Goal: Task Accomplishment & Management: Use online tool/utility

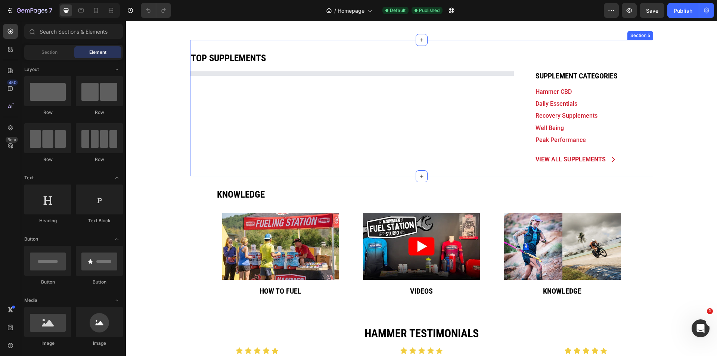
scroll to position [498, 0]
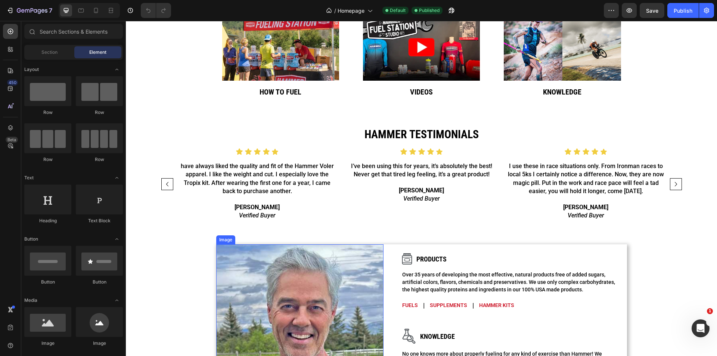
click at [289, 281] on img at bounding box center [299, 327] width 167 height 167
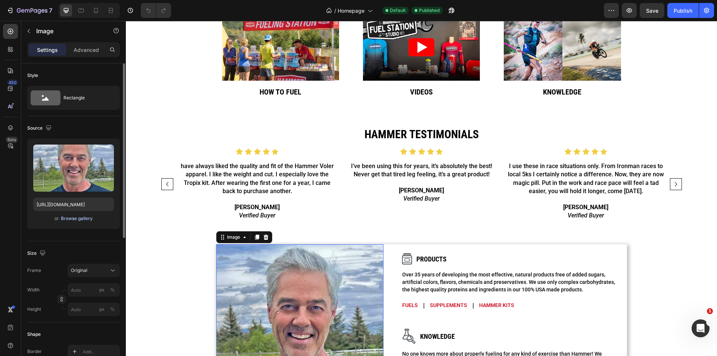
click at [79, 217] on div "Browse gallery" at bounding box center [77, 218] width 32 height 7
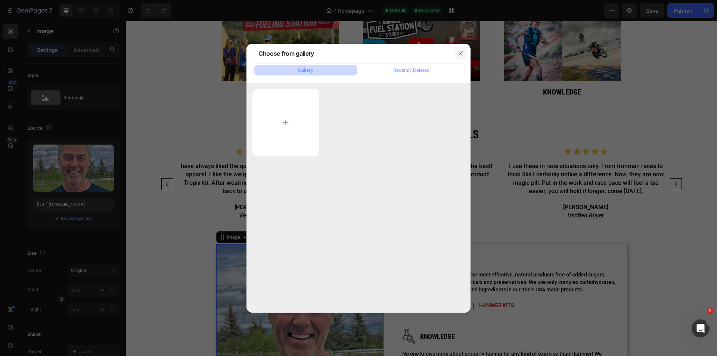
click at [456, 55] on button "button" at bounding box center [461, 53] width 12 height 12
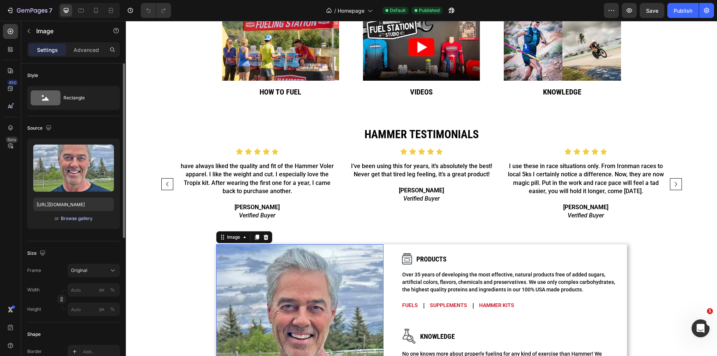
click at [72, 219] on div "Browse gallery" at bounding box center [77, 218] width 32 height 7
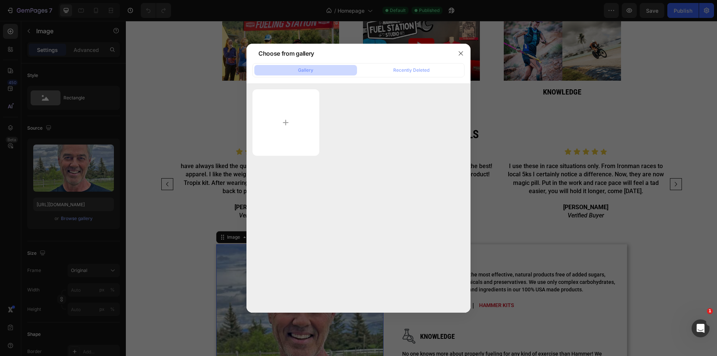
click at [403, 120] on div at bounding box center [358, 122] width 212 height 66
click at [460, 57] on button "button" at bounding box center [461, 53] width 12 height 12
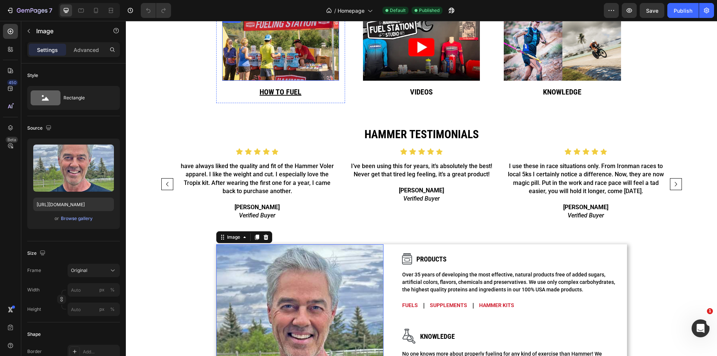
click at [276, 54] on img at bounding box center [280, 47] width 117 height 67
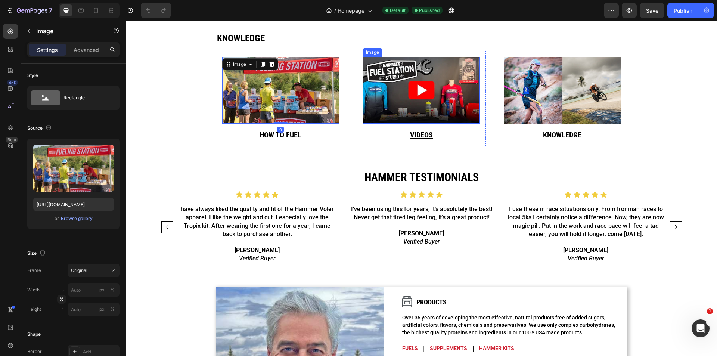
scroll to position [398, 0]
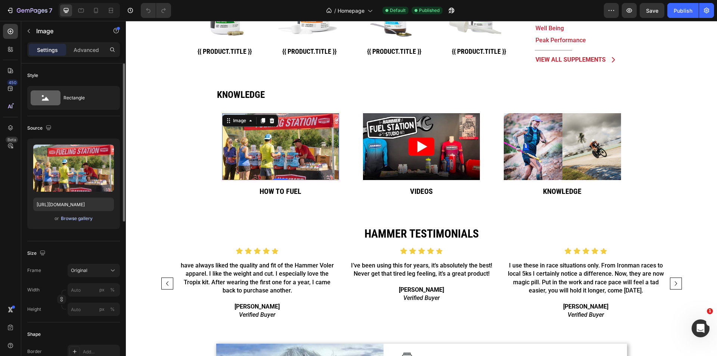
click at [84, 220] on div "Browse gallery" at bounding box center [77, 218] width 32 height 7
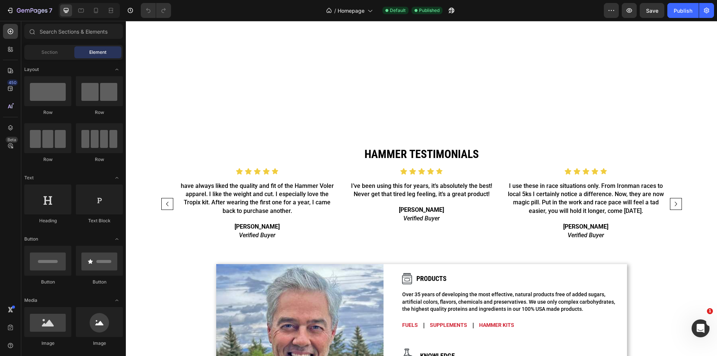
scroll to position [697, 0]
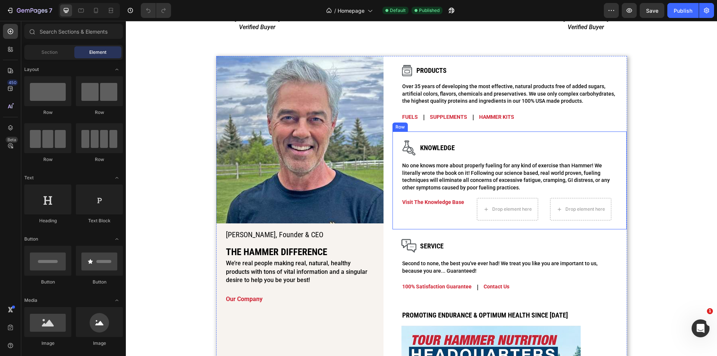
drag, startPoint x: 390, startPoint y: 178, endPoint x: 386, endPoint y: 177, distance: 3.9
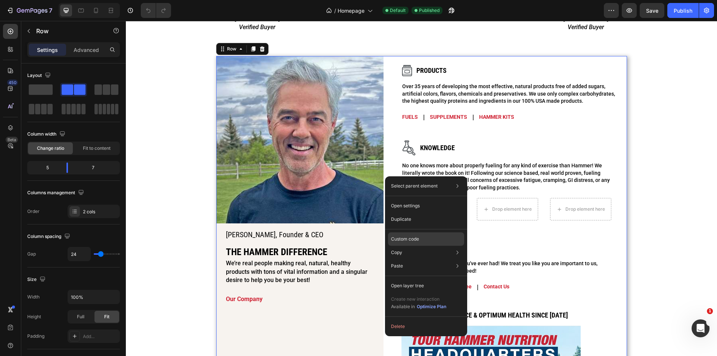
click at [409, 259] on div "Custom code" at bounding box center [426, 265] width 76 height 13
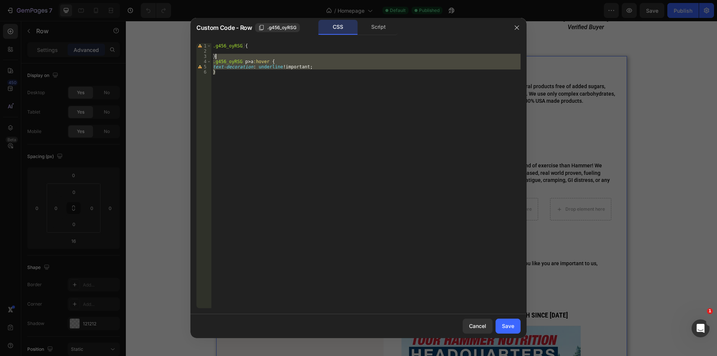
drag, startPoint x: 219, startPoint y: 91, endPoint x: 240, endPoint y: 55, distance: 41.6
click at [240, 55] on div ".g456_oyRSG { } .g456_oyRSG p > a :hover { text-decoration : underline !importa…" at bounding box center [365, 180] width 309 height 275
type textarea "text-decoration: underline !important; }"
click at [519, 29] on icon "button" at bounding box center [517, 28] width 6 height 6
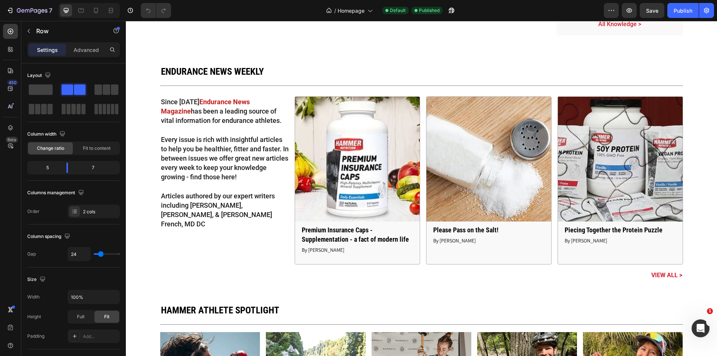
scroll to position [1743, 0]
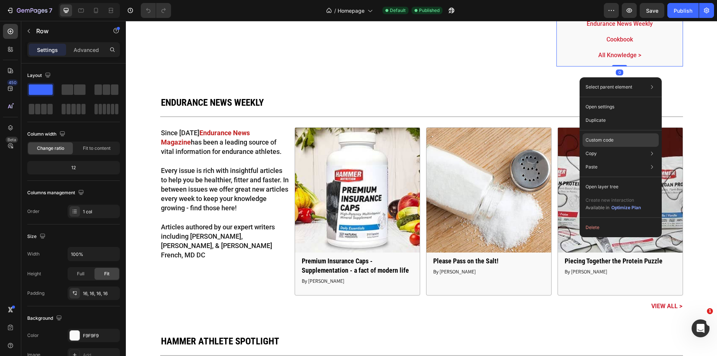
click at [615, 160] on div "Custom code" at bounding box center [620, 166] width 76 height 13
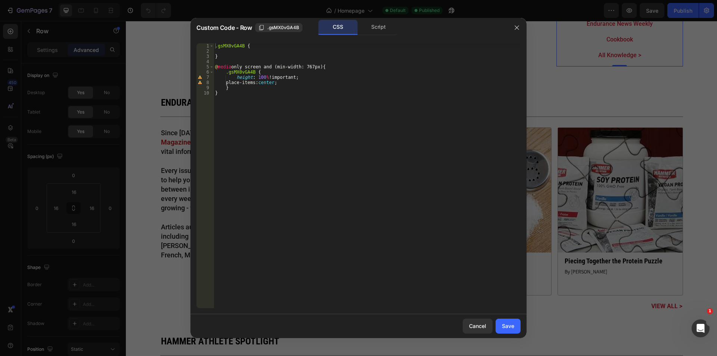
type textarea "}"
click at [265, 126] on div ".gsMX0vGA4B { } @ media only screen and (min-width: 767px) { .gsMX0vGA4B { heig…" at bounding box center [367, 180] width 307 height 275
click at [234, 53] on div ".gsMX0vGA4B { } @ media only screen and (min-width: 767px) { .gsMX0vGA4B { heig…" at bounding box center [367, 180] width 307 height 275
click at [233, 55] on div ".gsMX0vGA4B { } @ media only screen and (min-width: 767px) { .gsMX0vGA4B { heig…" at bounding box center [367, 180] width 307 height 275
paste textarea ".gsMX0vGA4B {"
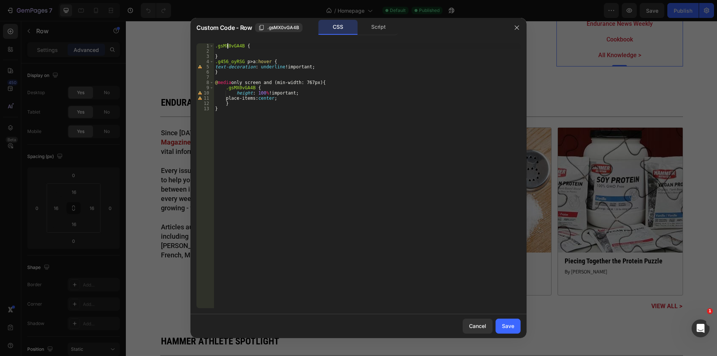
click at [229, 48] on div ".gsMX0vGA4B { } .g456_oyRSG p > a :hover { text-decoration : underline !importa…" at bounding box center [367, 180] width 307 height 275
click at [236, 63] on div ".gsMX0vGA4B { } .g456_oyRSG p > a :hover { text-decoration : underline !importa…" at bounding box center [367, 180] width 307 height 275
paste textarea "sMX0vGA4B"
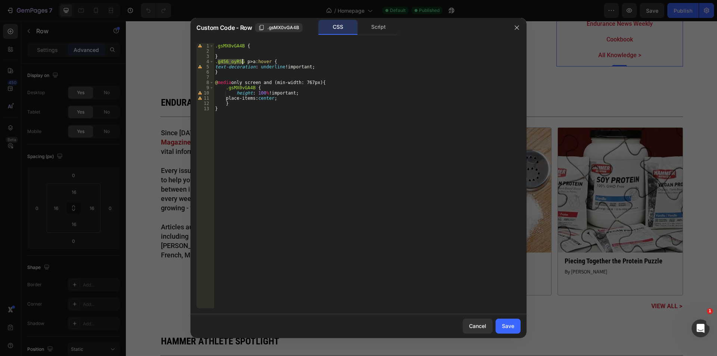
type textarea ".gsMX0vGA4B p > a:hover {"
drag, startPoint x: 508, startPoint y: 329, endPoint x: 531, endPoint y: 147, distance: 182.8
click at [508, 329] on div "Save" at bounding box center [508, 326] width 12 height 8
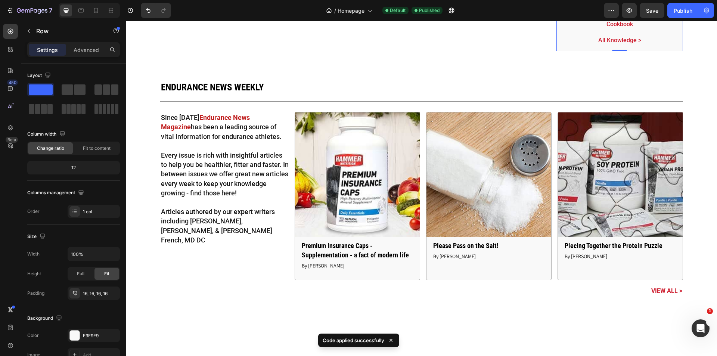
scroll to position [1643, 0]
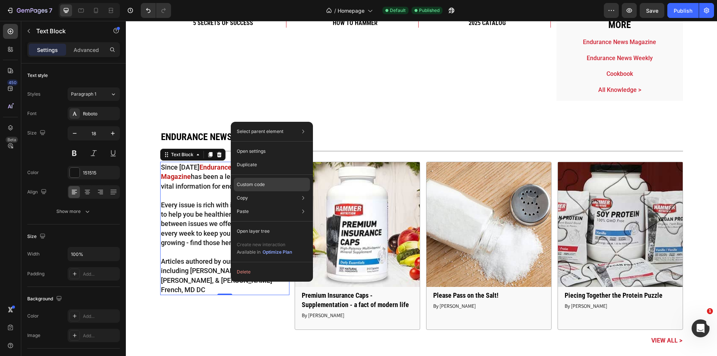
click at [249, 186] on p "Custom code" at bounding box center [251, 184] width 28 height 7
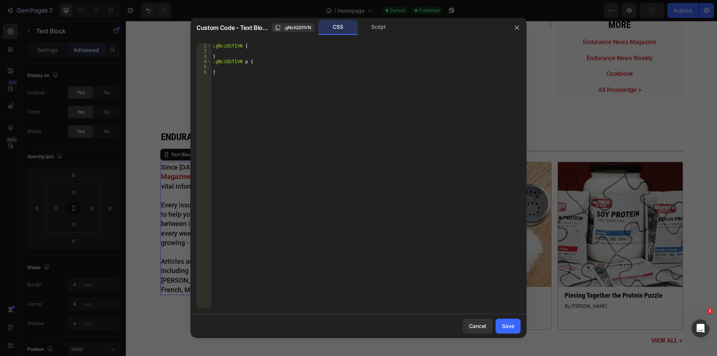
click at [296, 83] on div ".gNciQSfIVN { } .gNciQSfIVN p { }" at bounding box center [365, 180] width 309 height 275
type textarea "}"
paste textarea "gsMX0vGA4B"
type textarea "gsMX0vGA4B"
click at [246, 60] on div ".gNciQSfIVN { } .gNciQSfIVN p { }" at bounding box center [365, 180] width 309 height 275
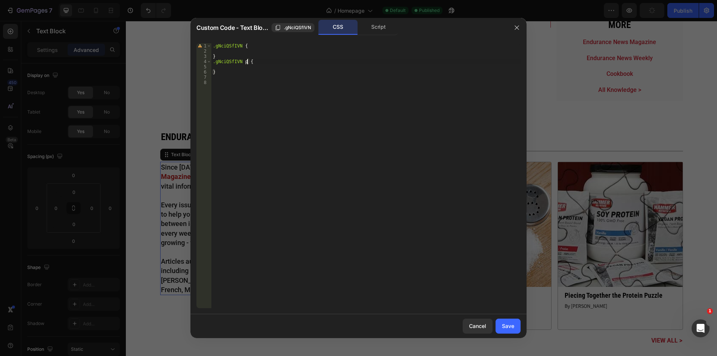
type textarea ".gNciQSfIVN p {"
click at [236, 82] on div ".gNciQSfIVN { } .gNciQSfIVN p { }" at bounding box center [365, 180] width 309 height 275
paste textarea "}"
click at [228, 59] on div ".gNciQSfIVN { } .gNciQSfIVN p { } .g456_oyRSG p > a :hover { text-decoration : …" at bounding box center [367, 180] width 307 height 275
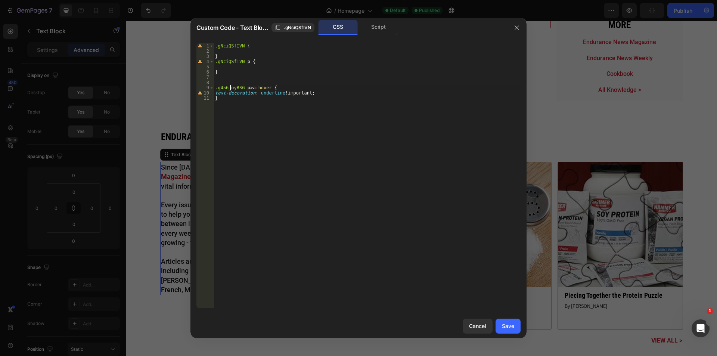
click at [230, 90] on div ".gNciQSfIVN { } .gNciQSfIVN p { } .g456_oyRSG p > a :hover { text-decoration : …" at bounding box center [367, 180] width 307 height 275
paste textarea "NciQSfIVN"
type textarea ".gNciQSfIVN p > a:hover {"
drag, startPoint x: 512, startPoint y: 323, endPoint x: 118, endPoint y: 294, distance: 395.7
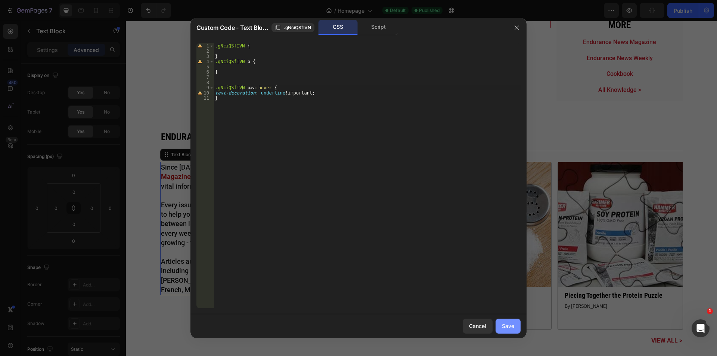
click at [512, 323] on div "Save" at bounding box center [508, 326] width 12 height 8
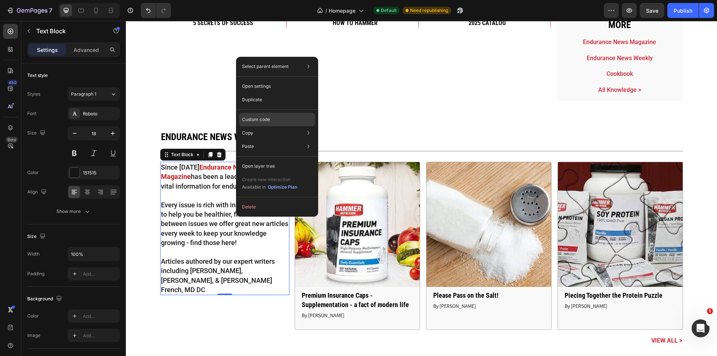
click at [257, 121] on p "Custom code" at bounding box center [256, 119] width 28 height 7
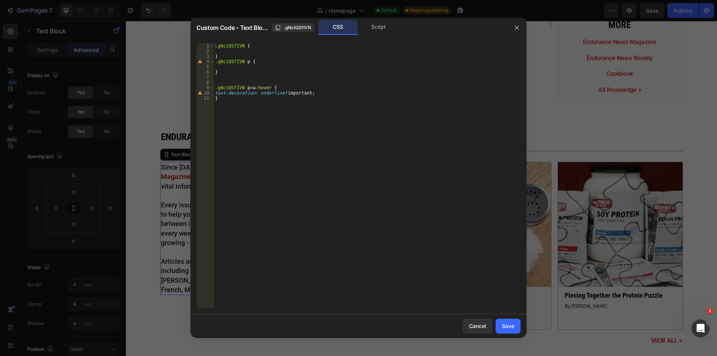
type textarea "text-decoration: underline !important;"
click at [338, 91] on div ".gNciQSfIVN { } .gNciQSfIVN p { } .gNciQSfIVN p > a :hover { text-decoration : …" at bounding box center [367, 180] width 307 height 275
type textarea "text-decoration-color: inherit;"
click at [507, 326] on div "Save" at bounding box center [508, 326] width 12 height 8
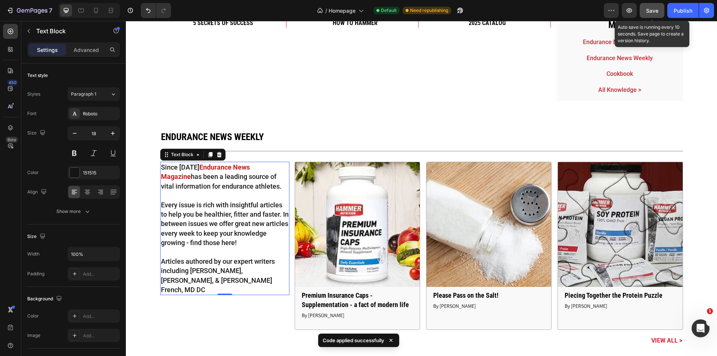
drag, startPoint x: 658, startPoint y: 13, endPoint x: 654, endPoint y: 15, distance: 4.5
click at [658, 13] on span "Save" at bounding box center [652, 10] width 12 height 6
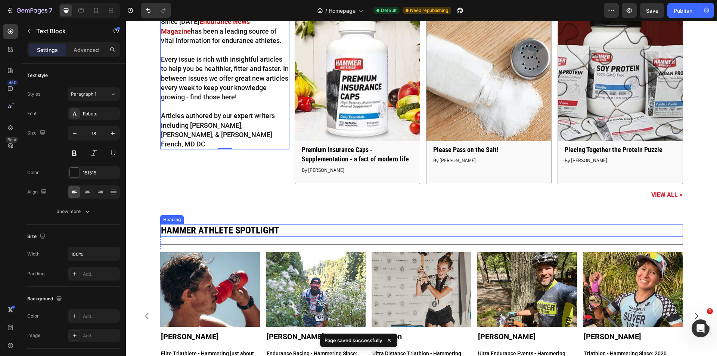
scroll to position [1792, 0]
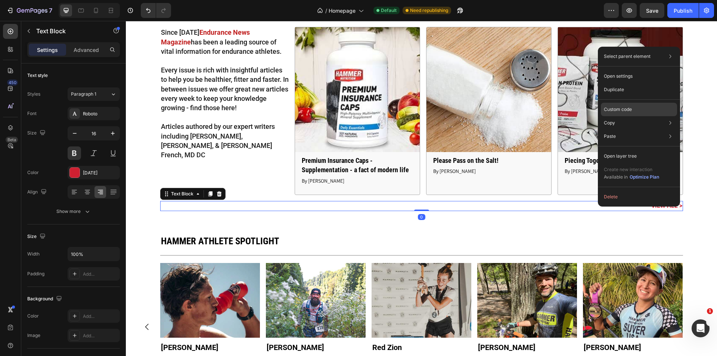
click at [630, 112] on p "Custom code" at bounding box center [618, 109] width 28 height 7
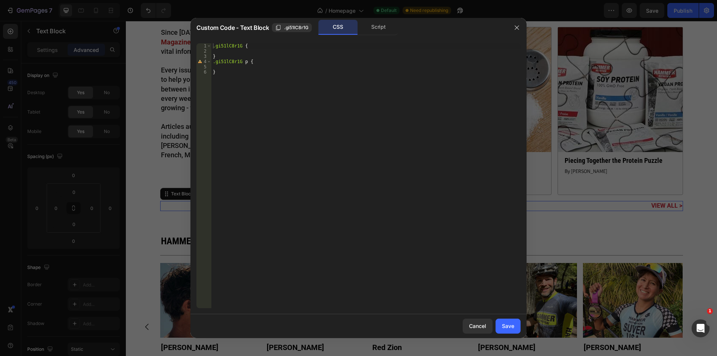
click at [283, 84] on div ".gi51lC8r1G { } .gi51lC8r1G p { }" at bounding box center [365, 180] width 309 height 275
paste textarea "gNciQSfIVN"
paste textarea ".gi51lC8r1G p {"
click at [232, 63] on div ".gi51lC8r1G { } .gi51lC8r1G p { } .g456_oyRSG p > a :hover { text-decoration : …" at bounding box center [365, 180] width 309 height 275
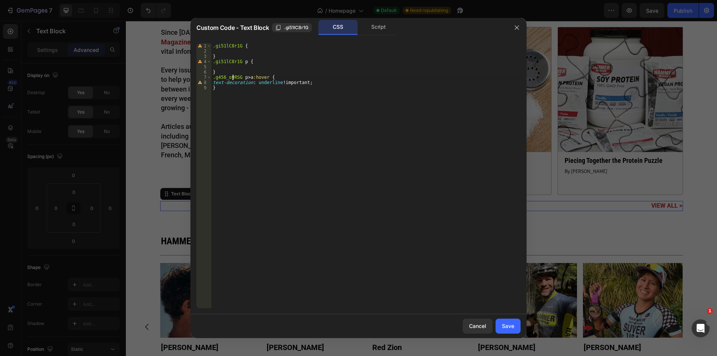
click at [233, 78] on div ".gi51lC8r1G { } .gi51lC8r1G p { } .g456_oyRSG p > a :hover { text-decoration : …" at bounding box center [365, 180] width 309 height 275
paste textarea "i51lC8r1"
type textarea ".gi51lC8r1G p > a:hover {"
click at [513, 323] on div "Save" at bounding box center [508, 326] width 12 height 8
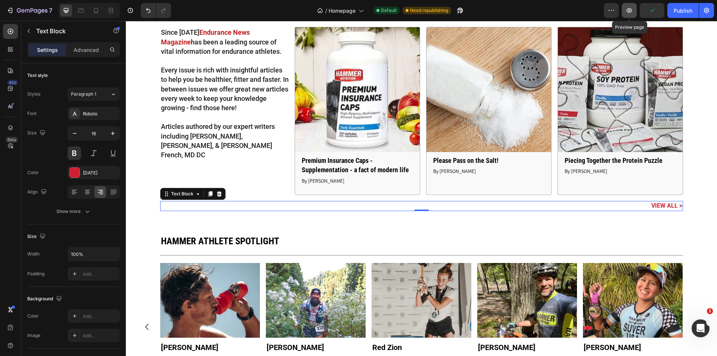
click at [623, 10] on button "button" at bounding box center [629, 10] width 15 height 15
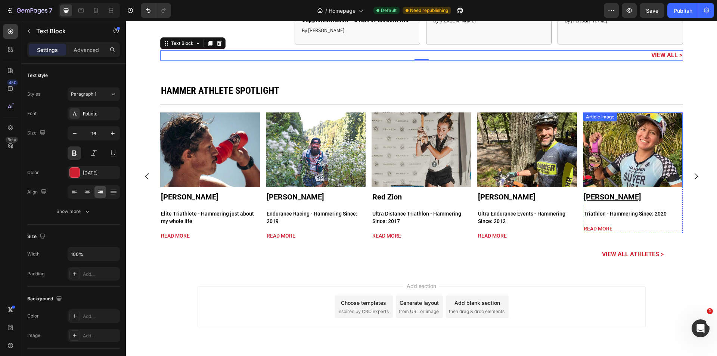
scroll to position [1966, 0]
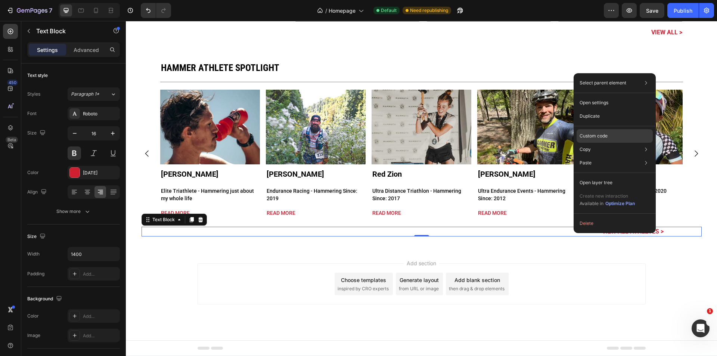
click at [594, 137] on p "Custom code" at bounding box center [594, 136] width 28 height 7
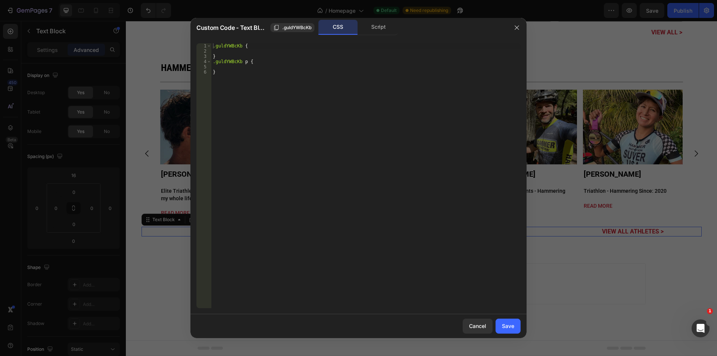
type textarea "}"
click at [231, 153] on div ".guldYWBcKb { } .guldYWBcKb p { }" at bounding box center [365, 180] width 309 height 275
paste textarea "}"
click at [230, 63] on div ".guldYWBcKb { } .guldYWBcKb p { } .g456_oyRSG p > a :hover { text-decoration : …" at bounding box center [367, 180] width 307 height 275
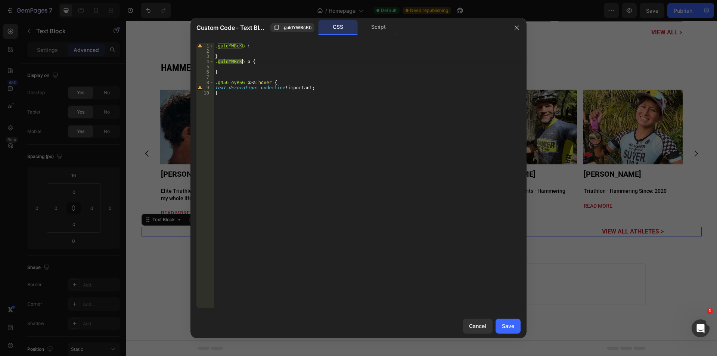
click at [230, 84] on div ".guldYWBcKb { } .guldYWBcKb p { } .g456_oyRSG p > a :hover { text-decoration : …" at bounding box center [367, 180] width 307 height 275
paste textarea "uldYWBcKb"
type textarea ".guldYWBcKb p > a:hover {"
drag, startPoint x: 515, startPoint y: 323, endPoint x: 16, endPoint y: 23, distance: 581.5
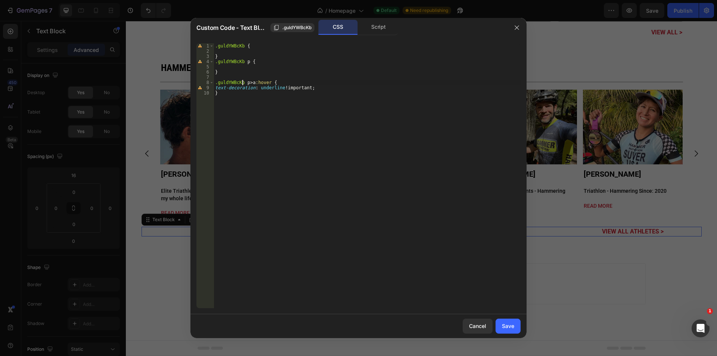
click at [515, 323] on button "Save" at bounding box center [507, 326] width 25 height 15
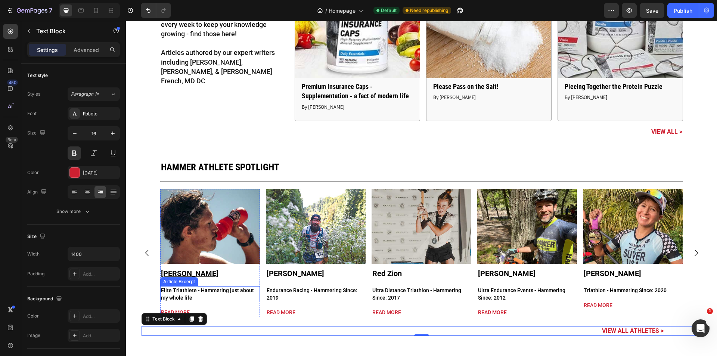
scroll to position [1767, 0]
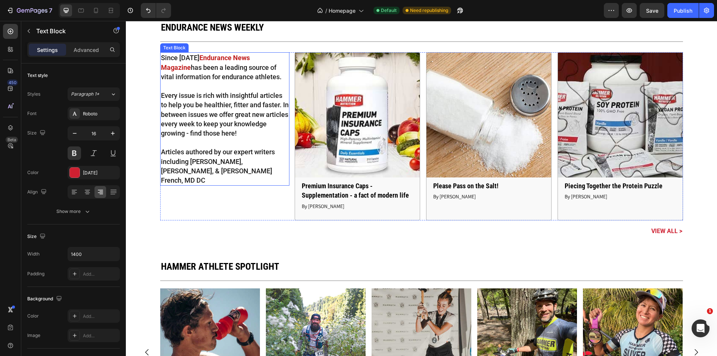
click at [259, 175] on p "Articles authored by our expert writers including [PERSON_NAME], [PERSON_NAME],…" at bounding box center [225, 166] width 128 height 38
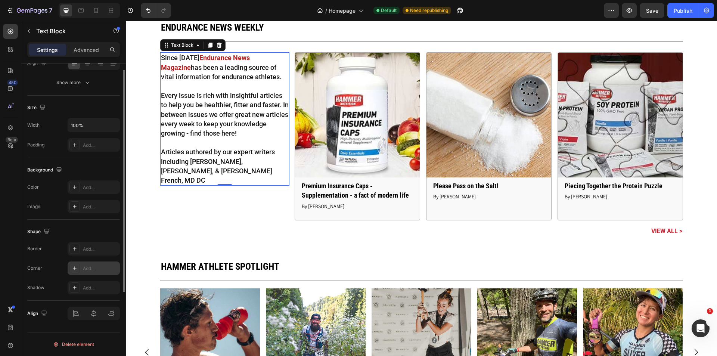
scroll to position [29, 0]
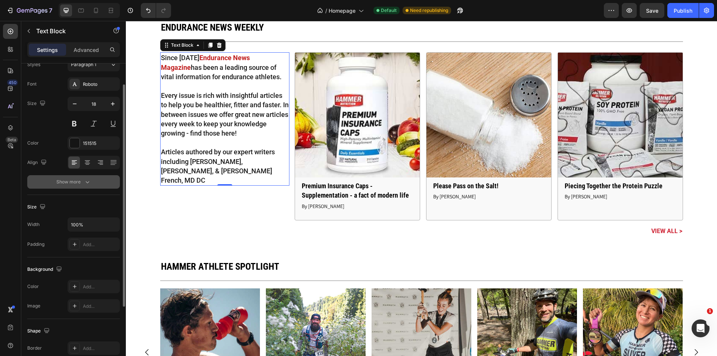
click at [76, 183] on div "Show more" at bounding box center [73, 181] width 35 height 7
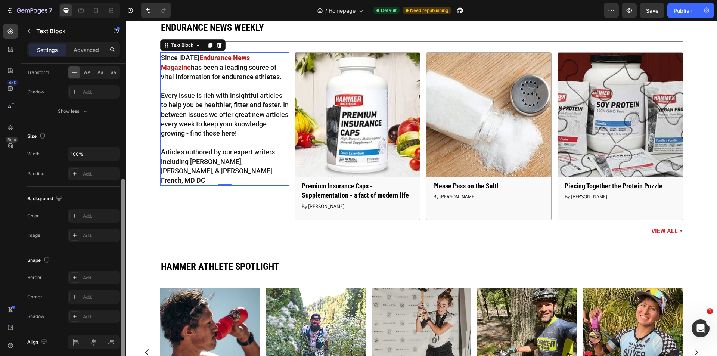
scroll to position [227, 0]
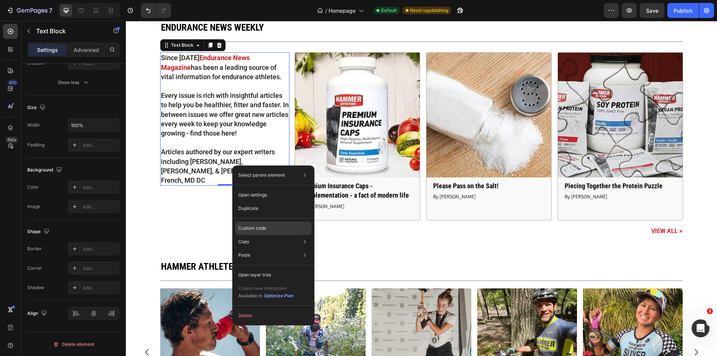
click at [281, 248] on div "Custom code" at bounding box center [273, 254] width 76 height 13
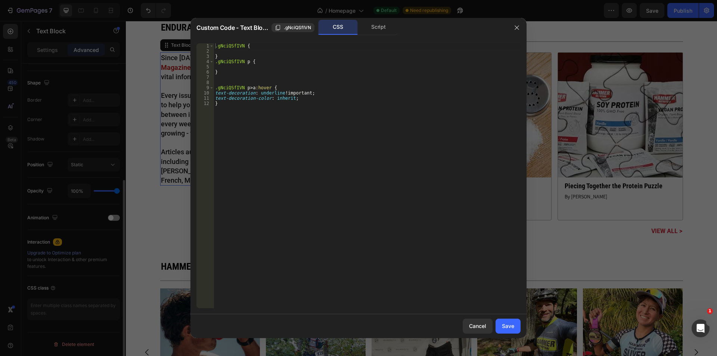
scroll to position [184, 0]
drag, startPoint x: 255, startPoint y: 99, endPoint x: 190, endPoint y: 100, distance: 64.6
click at [190, 100] on div "text-decoration-color: inherit; 1 2 3 4 5 6 7 8 9 10 11 12 .gNciQSfIVN { } .gNc…" at bounding box center [358, 175] width 336 height 277
type textarea "color: inherit;"
click at [507, 324] on div "Save" at bounding box center [508, 326] width 12 height 8
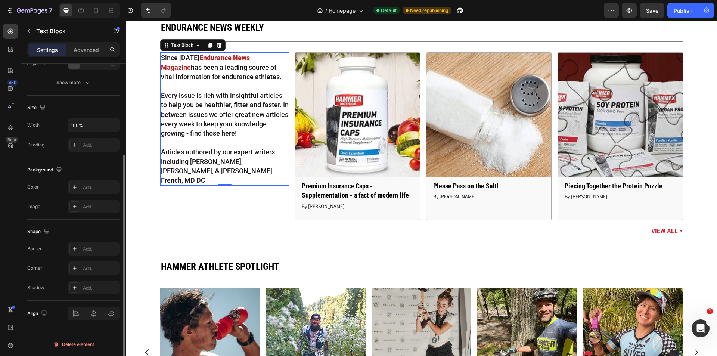
scroll to position [129, 0]
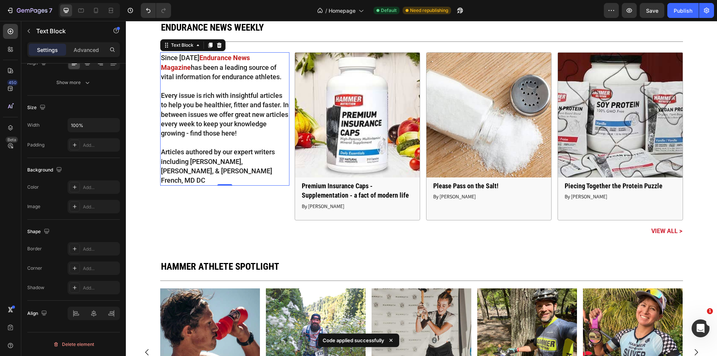
click at [219, 117] on p "Every issue is rich with insightful articles to help you be healthier, fitter a…" at bounding box center [225, 114] width 128 height 47
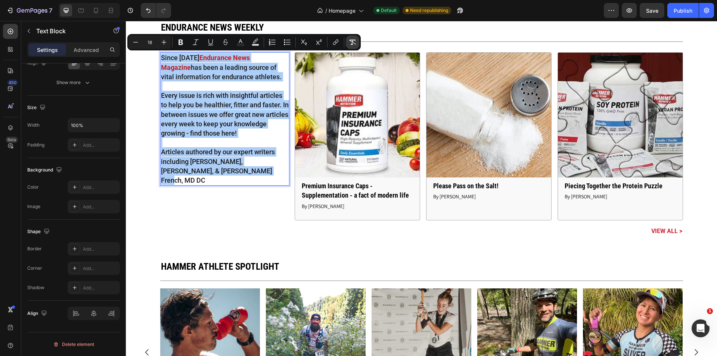
click at [355, 44] on icon "Editor contextual toolbar" at bounding box center [352, 42] width 7 height 5
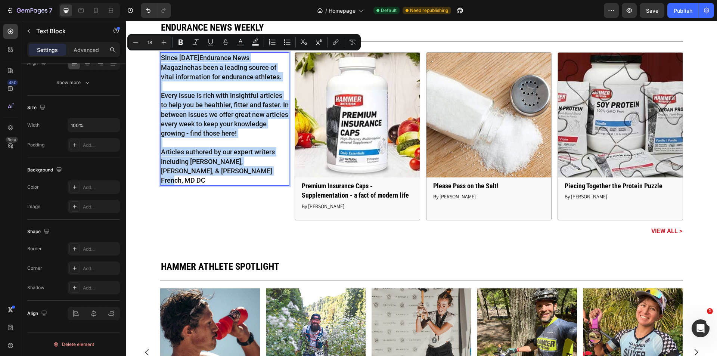
click at [216, 97] on p "Every issue is rich with insightful articles to help you be healthier, fitter a…" at bounding box center [225, 114] width 128 height 47
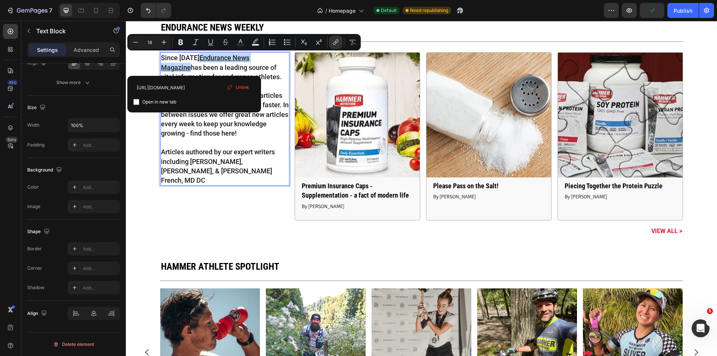
drag, startPoint x: 187, startPoint y: 65, endPoint x: 195, endPoint y: 59, distance: 9.8
click at [195, 59] on link "Endurance News Magazine" at bounding box center [205, 62] width 88 height 17
click at [212, 88] on input "[URL][DOMAIN_NAME]" at bounding box center [194, 88] width 122 height 12
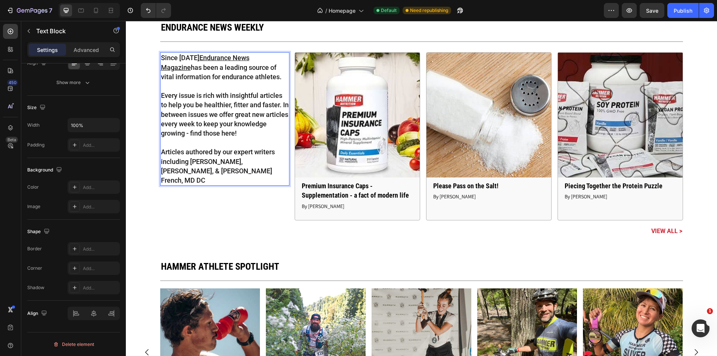
click at [216, 78] on p "Since [DATE] Endurance News Magazine has been a leading source of vital informa…" at bounding box center [225, 67] width 128 height 28
click at [199, 72] on p "Since [DATE] Endurance News Magazine has been a leading source of vital informa…" at bounding box center [225, 67] width 128 height 28
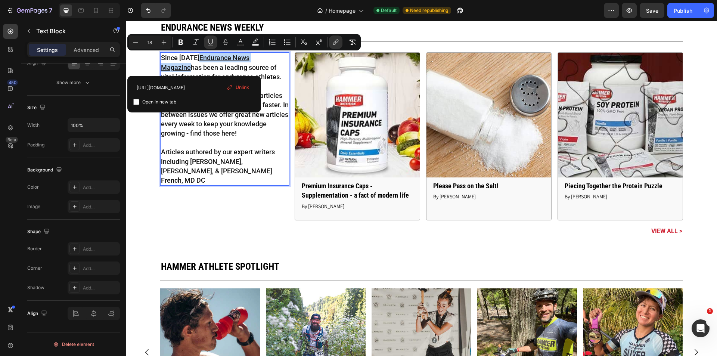
drag, startPoint x: 188, startPoint y: 66, endPoint x: 194, endPoint y: 61, distance: 8.0
click at [194, 61] on p "Since [DATE] Endurance News Magazine has been a leading source of vital informa…" at bounding box center [225, 67] width 128 height 28
click at [214, 44] on icon "Editor contextual toolbar" at bounding box center [210, 41] width 7 height 7
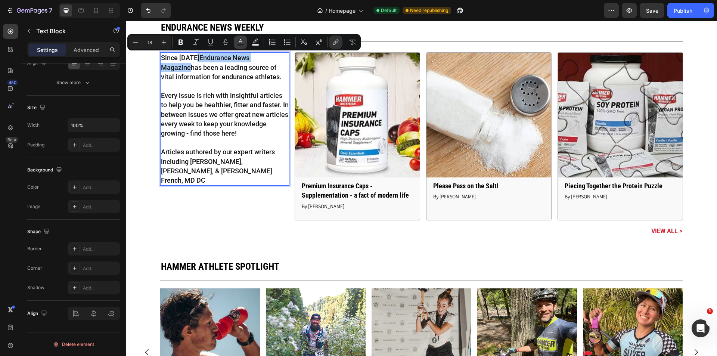
click at [240, 42] on icon "Editor contextual toolbar" at bounding box center [240, 41] width 7 height 7
type input "151515"
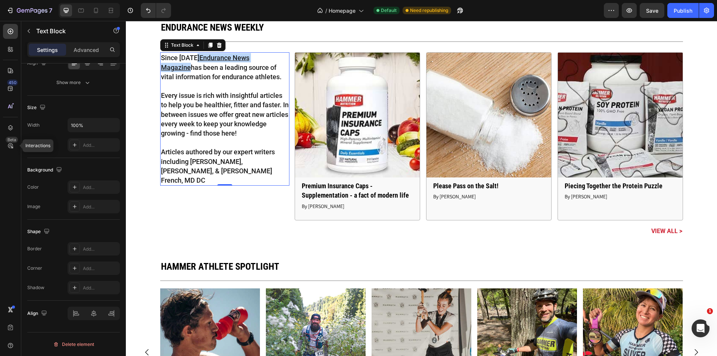
click at [184, 64] on link "Endurance News Magazine" at bounding box center [205, 62] width 88 height 17
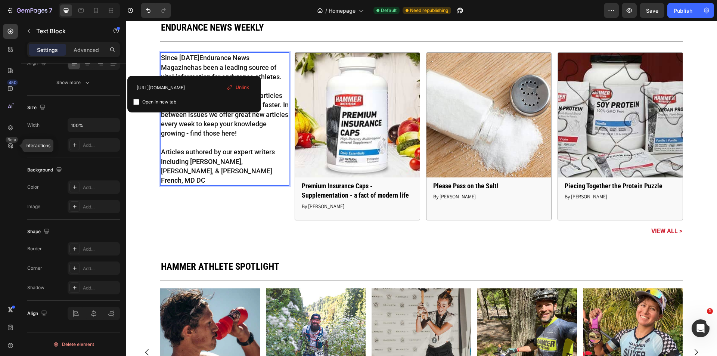
click at [188, 68] on p "Since [DATE] Endurance News Magazine has been a leading source of vital informa…" at bounding box center [225, 67] width 128 height 28
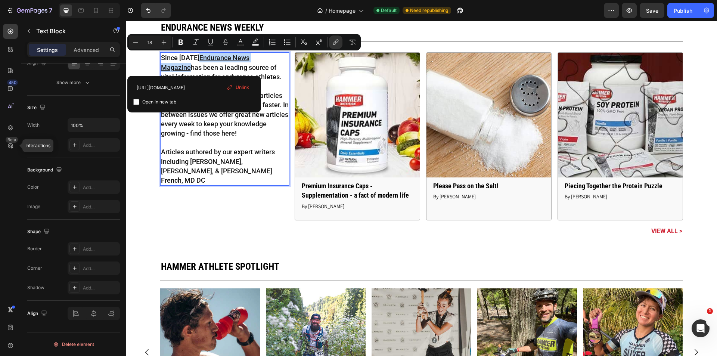
drag, startPoint x: 187, startPoint y: 68, endPoint x: 195, endPoint y: 59, distance: 11.6
click at [195, 59] on link "Endurance News Magazine" at bounding box center [205, 62] width 88 height 17
click at [244, 42] on button "Text Color" at bounding box center [240, 41] width 13 height 13
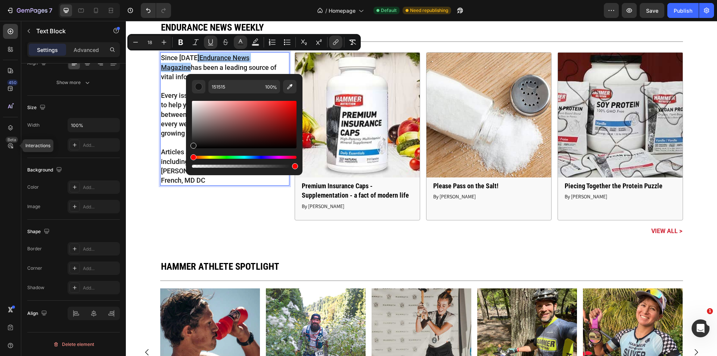
type input "16"
click at [237, 91] on input "151515" at bounding box center [235, 86] width 54 height 13
paste input "#ac1b27"
type input "#ac1b27"
type input "18"
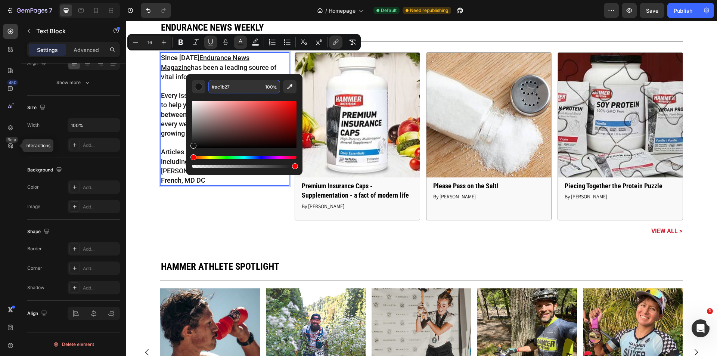
type input "AC1B27"
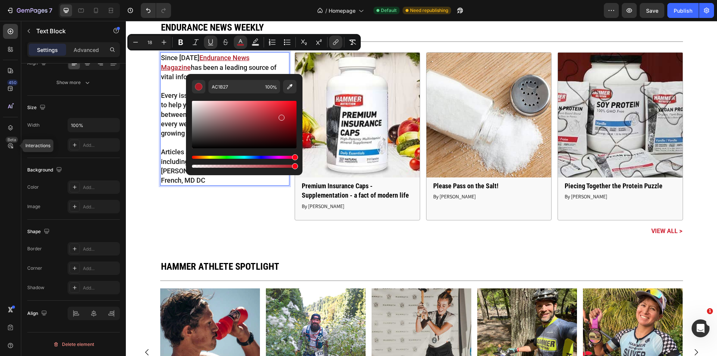
click at [242, 99] on div "Editor contextual toolbar" at bounding box center [244, 134] width 105 height 70
type input "16"
click at [276, 15] on div "/ Homepage Default Need republishing" at bounding box center [390, 10] width 427 height 15
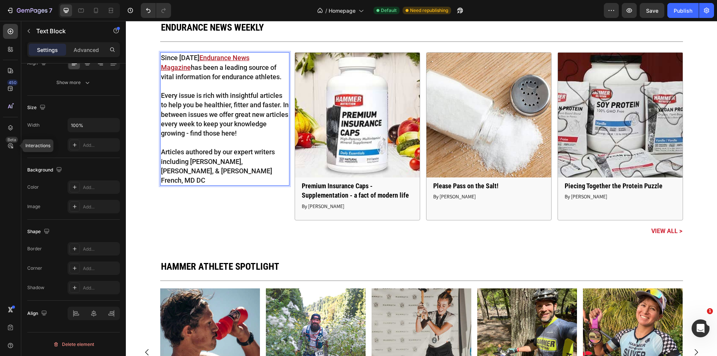
click at [189, 65] on p "Since [DATE] Endurance News Magazine has been a leading source of vital informa…" at bounding box center [225, 67] width 128 height 28
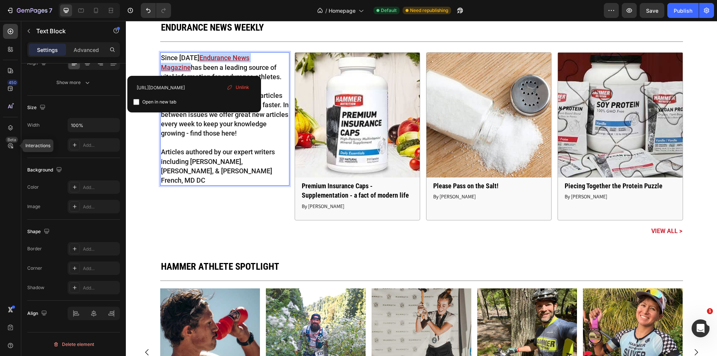
drag, startPoint x: 187, startPoint y: 67, endPoint x: 195, endPoint y: 59, distance: 11.9
click at [195, 59] on u "Endurance News Magazine" at bounding box center [205, 62] width 88 height 17
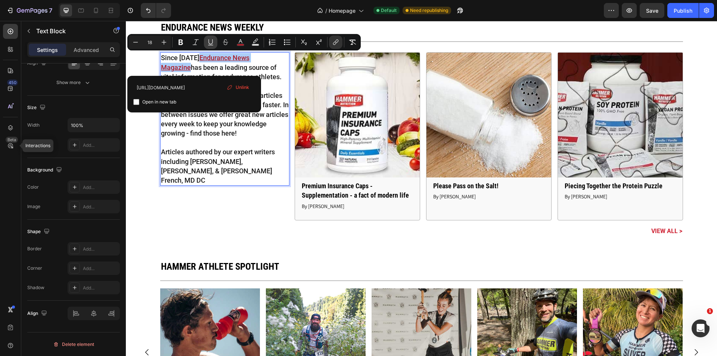
click at [214, 45] on icon "Editor contextual toolbar" at bounding box center [210, 41] width 7 height 7
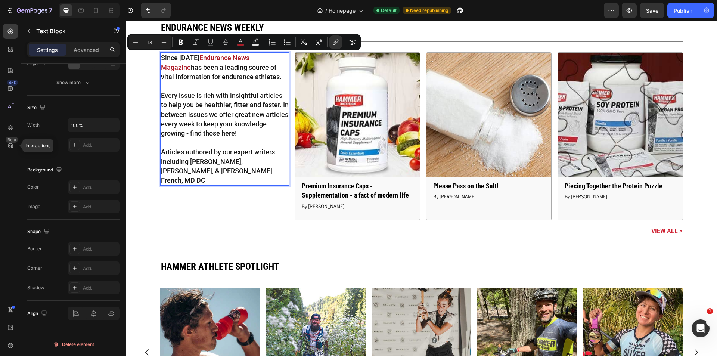
click at [218, 115] on p "Every issue is rich with insightful articles to help you be healthier, fitter a…" at bounding box center [225, 114] width 128 height 47
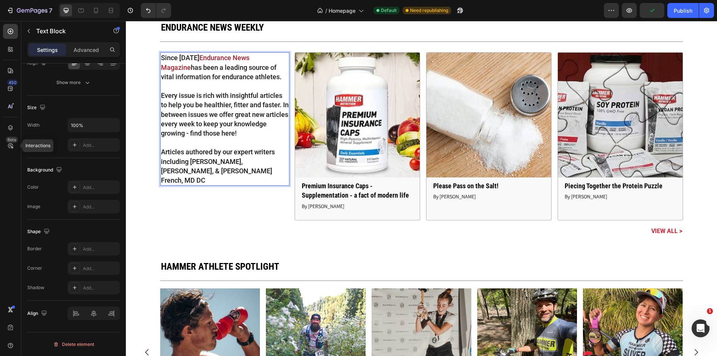
drag, startPoint x: 252, startPoint y: 159, endPoint x: 206, endPoint y: 170, distance: 47.8
click at [211, 221] on div "Endurance news weekly Heading Title Line Since [DATE] Endurance News Magazine h…" at bounding box center [421, 128] width 523 height 215
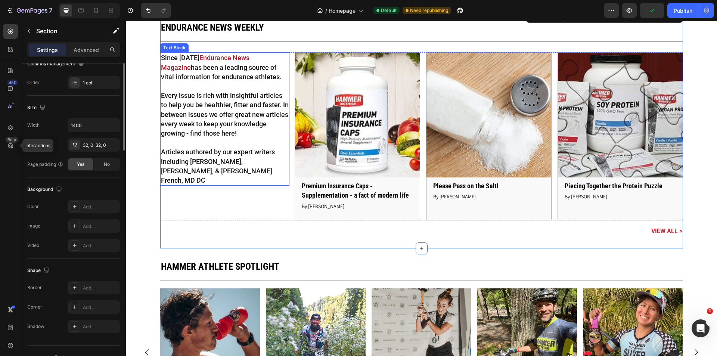
scroll to position [0, 0]
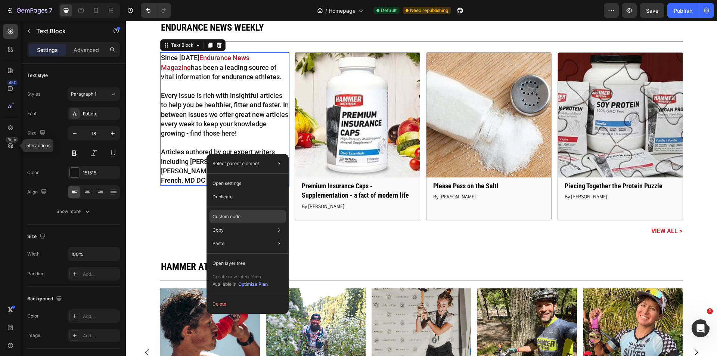
click at [250, 237] on div "Custom code" at bounding box center [247, 243] width 76 height 13
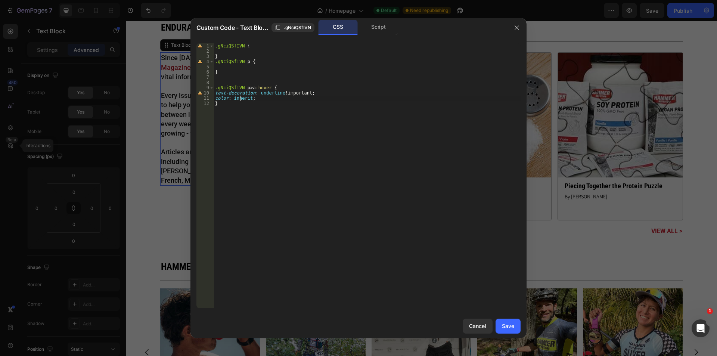
click at [240, 99] on div ".gNciQSfIVN { } .gNciQSfIVN p { } .gNciQSfIVN p > a :hover { text-decoration : …" at bounding box center [367, 180] width 307 height 275
type textarea "color: initial;"
drag, startPoint x: 508, startPoint y: 327, endPoint x: 140, endPoint y: 87, distance: 438.7
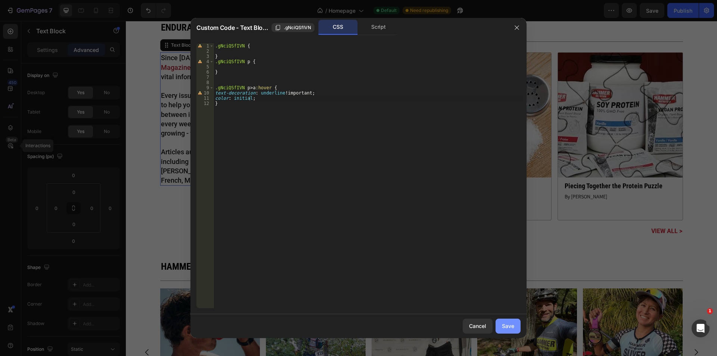
click at [508, 327] on div "Save" at bounding box center [508, 326] width 12 height 8
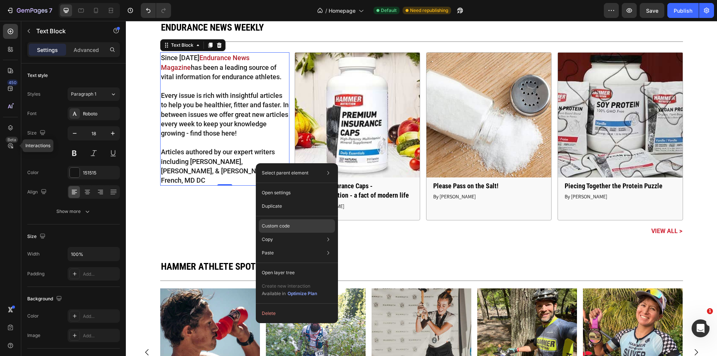
click at [287, 223] on p "Custom code" at bounding box center [276, 226] width 28 height 7
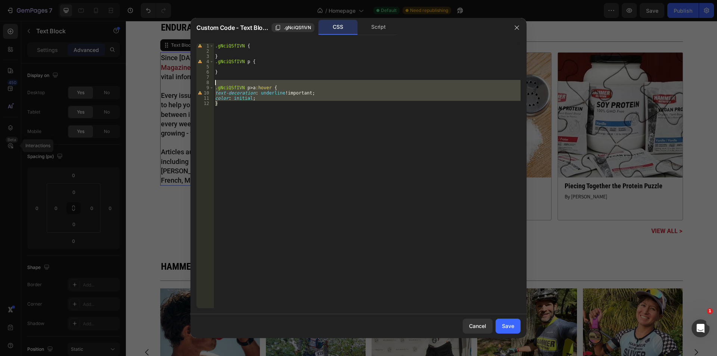
drag, startPoint x: 241, startPoint y: 115, endPoint x: 245, endPoint y: 83, distance: 32.7
click at [245, 83] on div ".gNciQSfIVN { } .gNciQSfIVN p { } .gNciQSfIVN p > a :hover { text-decoration : …" at bounding box center [367, 180] width 307 height 275
paste textarea "}"
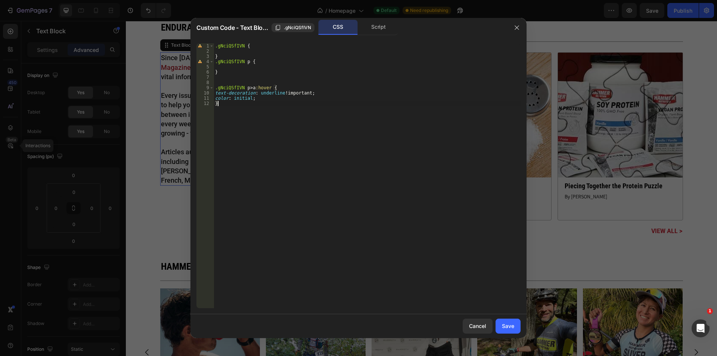
paste textarea ".gNciQSfIVN p > a:hover {"
drag, startPoint x: 275, startPoint y: 110, endPoint x: 289, endPoint y: 114, distance: 15.0
click at [275, 109] on div ".gNciQSfIVN { } .gNciQSfIVN p { } .gNciQSfIVN p > a :hover { text-decoration : …" at bounding box center [367, 180] width 307 height 275
drag, startPoint x: 341, startPoint y: 112, endPoint x: 340, endPoint y: 108, distance: 4.3
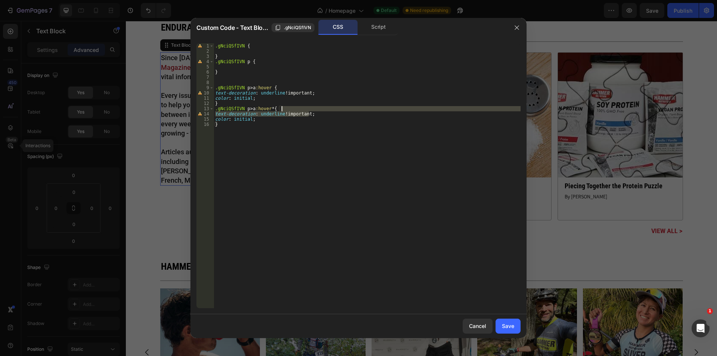
click at [343, 108] on div ".gNciQSfIVN { } .gNciQSfIVN p { } .gNciQSfIVN p > a :hover { text-decoration : …" at bounding box center [367, 180] width 307 height 275
click at [246, 115] on div ".gNciQSfIVN { } .gNciQSfIVN p { } .gNciQSfIVN p > a :hover { text-decoration : …" at bounding box center [367, 180] width 307 height 275
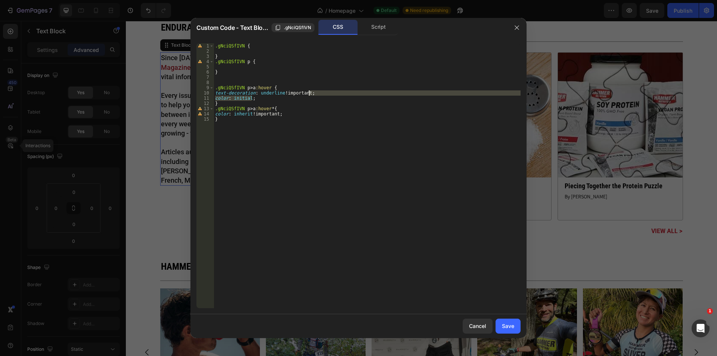
drag, startPoint x: 269, startPoint y: 100, endPoint x: 363, endPoint y: 136, distance: 100.6
click at [322, 93] on div ".gNciQSfIVN { } .gNciQSfIVN p { } .gNciQSfIVN p > a :hover { text-decoration : …" at bounding box center [367, 180] width 307 height 275
type textarea "text-decoration: underline !important;"
click at [510, 327] on div "Save" at bounding box center [508, 326] width 12 height 8
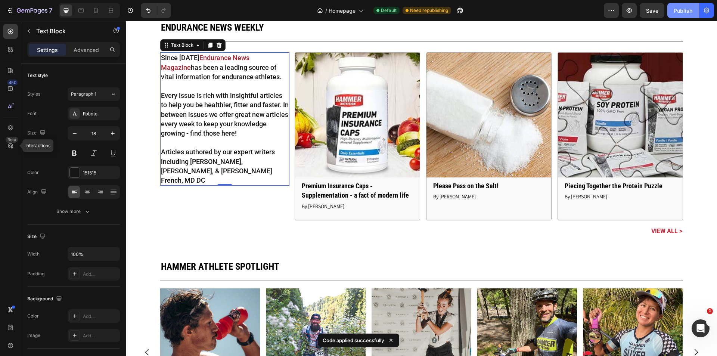
click at [683, 13] on div "Publish" at bounding box center [683, 11] width 19 height 8
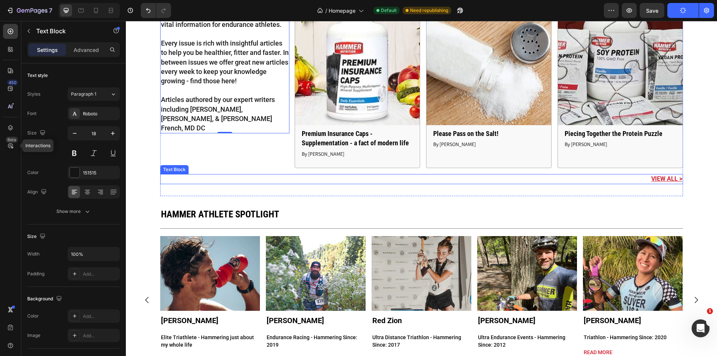
scroll to position [1966, 0]
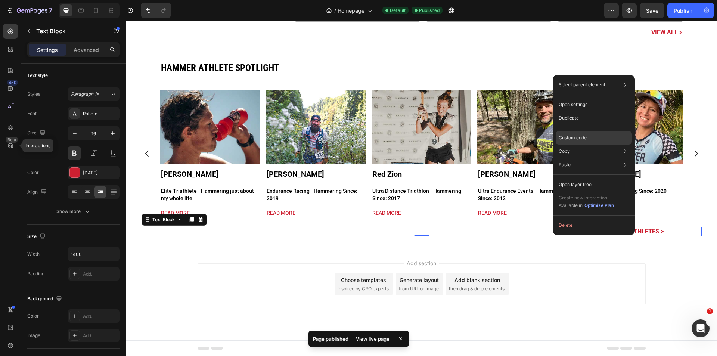
click at [577, 158] on div "Custom code" at bounding box center [594, 164] width 76 height 13
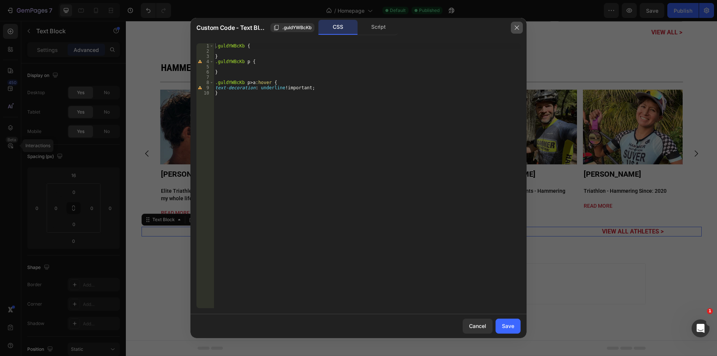
drag, startPoint x: 513, startPoint y: 27, endPoint x: 136, endPoint y: 20, distance: 377.6
click at [513, 27] on button "button" at bounding box center [517, 28] width 12 height 12
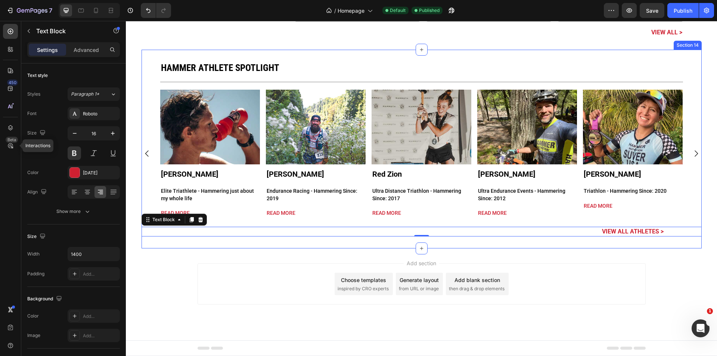
scroll to position [1817, 0]
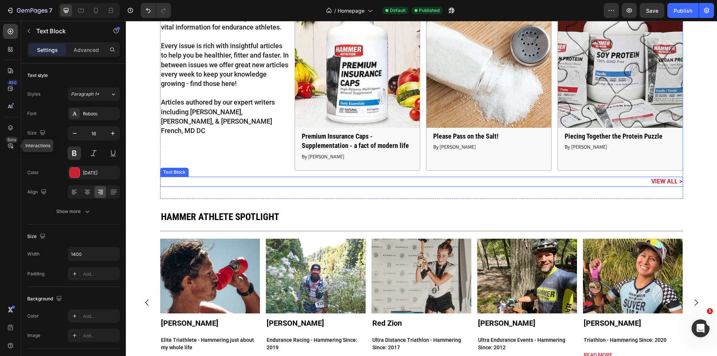
click at [625, 183] on p "View all >" at bounding box center [421, 181] width 521 height 8
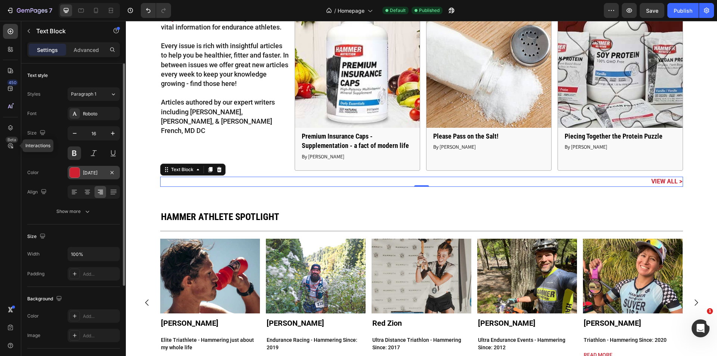
click at [85, 170] on div "[DATE]" at bounding box center [94, 173] width 22 height 7
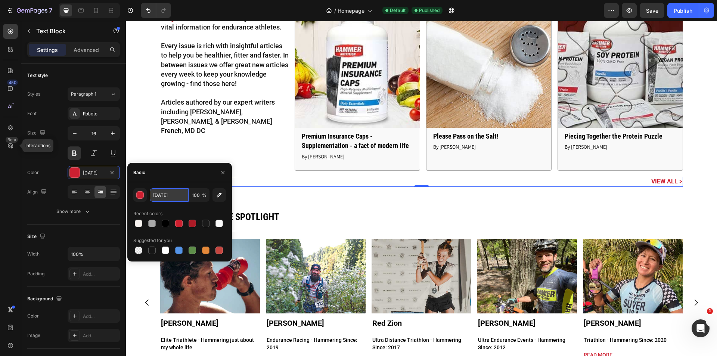
click at [158, 195] on input "[DATE]" at bounding box center [169, 194] width 39 height 13
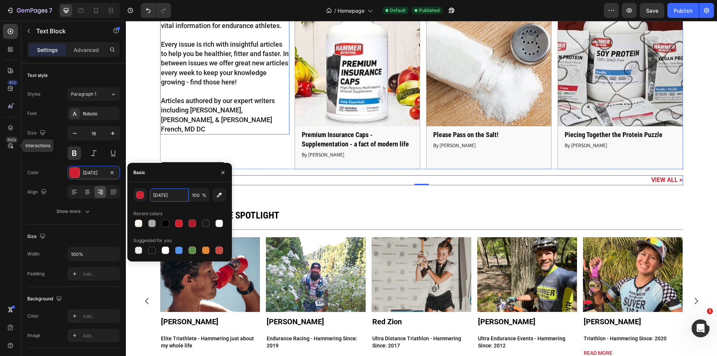
scroll to position [1717, 0]
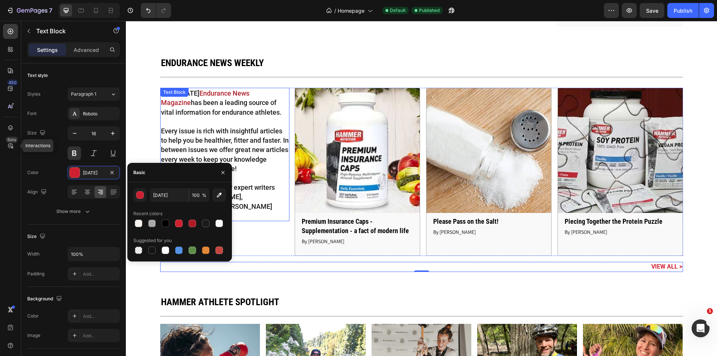
click at [243, 115] on p "Since [DATE] Endurance News Magazine has been a leading source of vital informa…" at bounding box center [225, 102] width 128 height 28
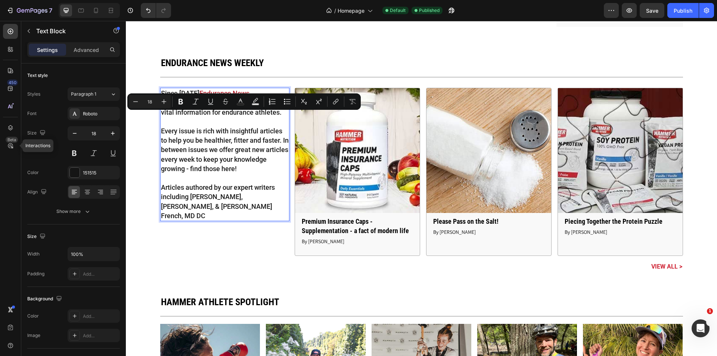
click at [188, 117] on p "Since [DATE] Endurance News Magazine has been a leading source of vital informa…" at bounding box center [225, 102] width 128 height 28
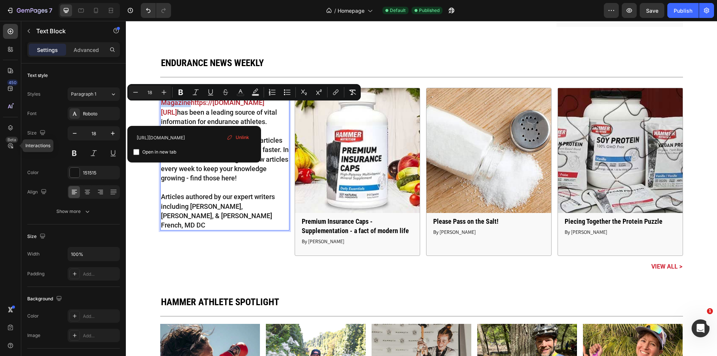
drag, startPoint x: 187, startPoint y: 119, endPoint x: 192, endPoint y: 109, distance: 11.7
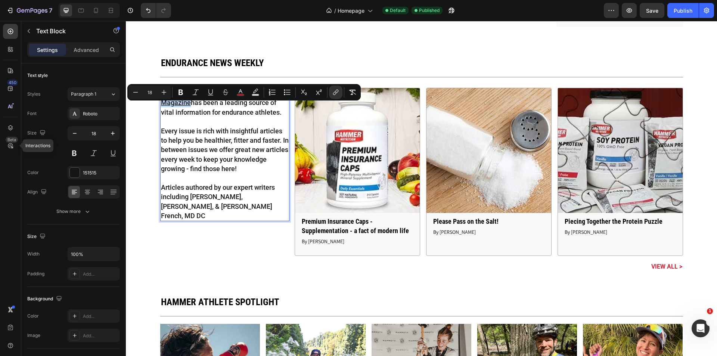
drag, startPoint x: 187, startPoint y: 118, endPoint x: 193, endPoint y: 108, distance: 11.5
click at [193, 108] on p "Since [DATE] Endurance News Magazine has been a leading source of vital informa…" at bounding box center [225, 102] width 128 height 28
click at [240, 90] on icon "Editor contextual toolbar" at bounding box center [240, 91] width 7 height 7
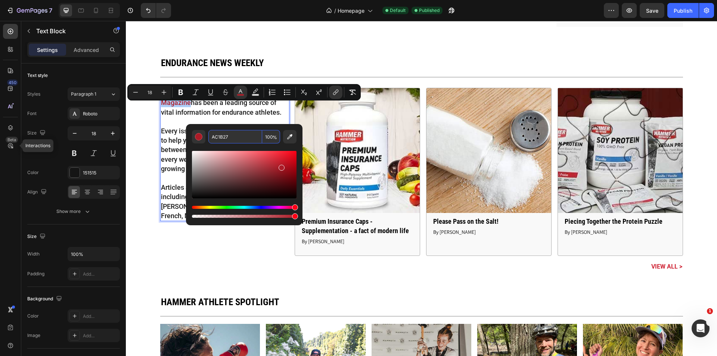
click at [242, 135] on input "AC1B27" at bounding box center [235, 136] width 54 height 13
paste input "[DATE]"
type input "[DATE]"
click at [246, 148] on div "Editor contextual toolbar" at bounding box center [244, 181] width 105 height 76
click at [560, 9] on div "/ Homepage Default Published" at bounding box center [390, 10] width 427 height 15
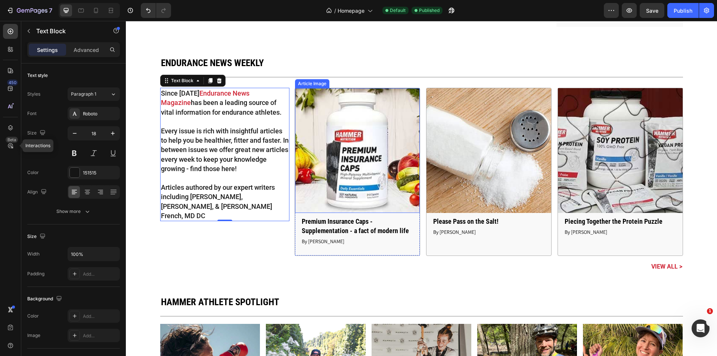
click at [301, 105] on img at bounding box center [357, 150] width 125 height 125
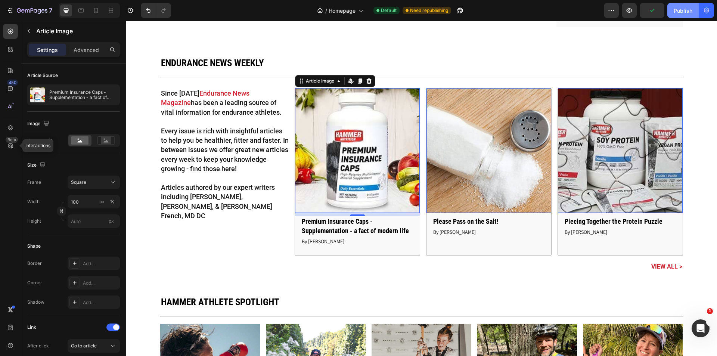
drag, startPoint x: 687, startPoint y: 15, endPoint x: 539, endPoint y: 5, distance: 148.2
click at [687, 15] on button "Publish" at bounding box center [682, 10] width 31 height 15
